Goal: Navigation & Orientation: Find specific page/section

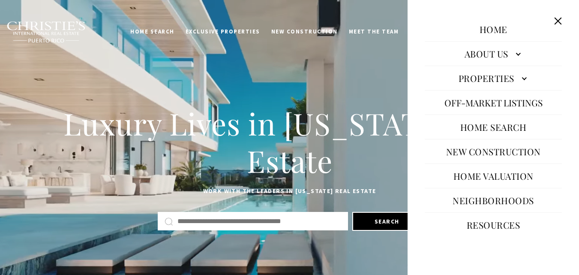
click at [497, 202] on link "Neighborhoods" at bounding box center [494, 200] width 90 height 21
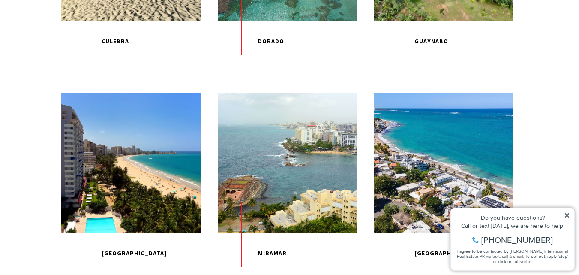
scroll to position [742, 0]
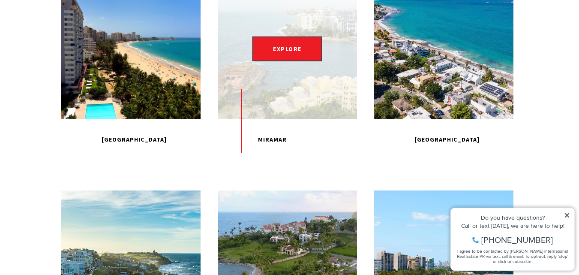
click at [308, 118] on div "EXPLORE" at bounding box center [287, 48] width 139 height 139
